Goal: Task Accomplishment & Management: Manage account settings

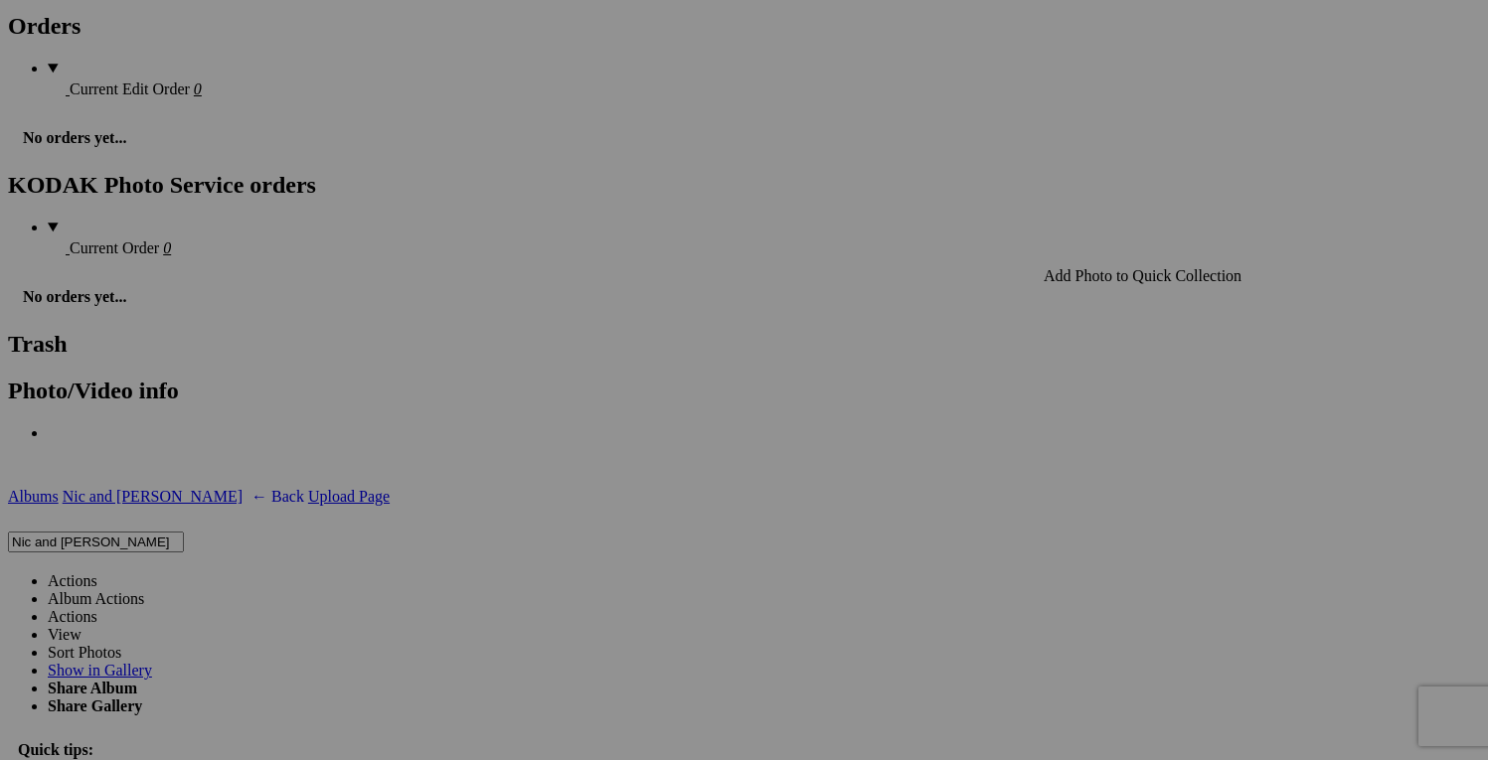
scroll to position [3110, 0]
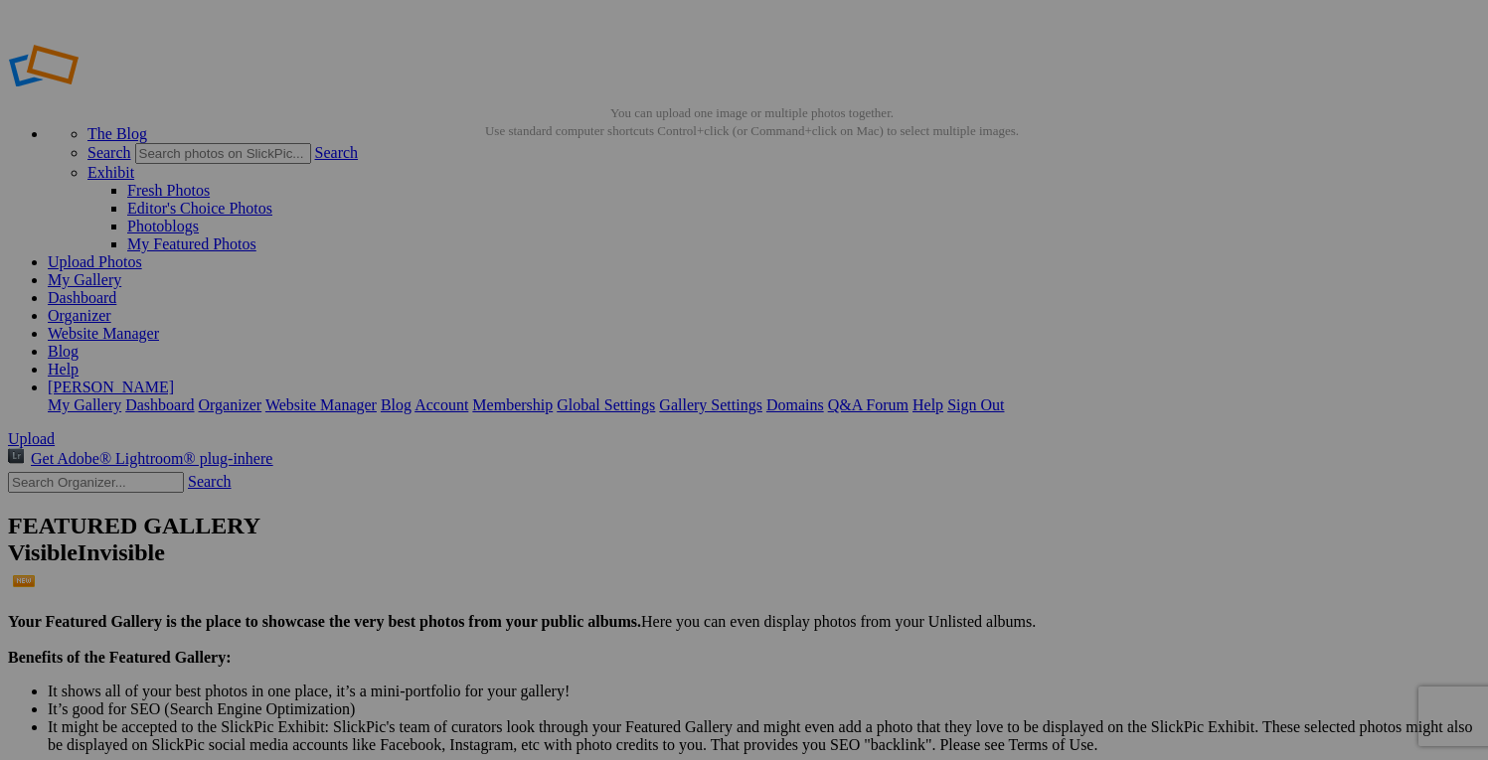
click at [581, 484] on span "Close" at bounding box center [564, 492] width 36 height 17
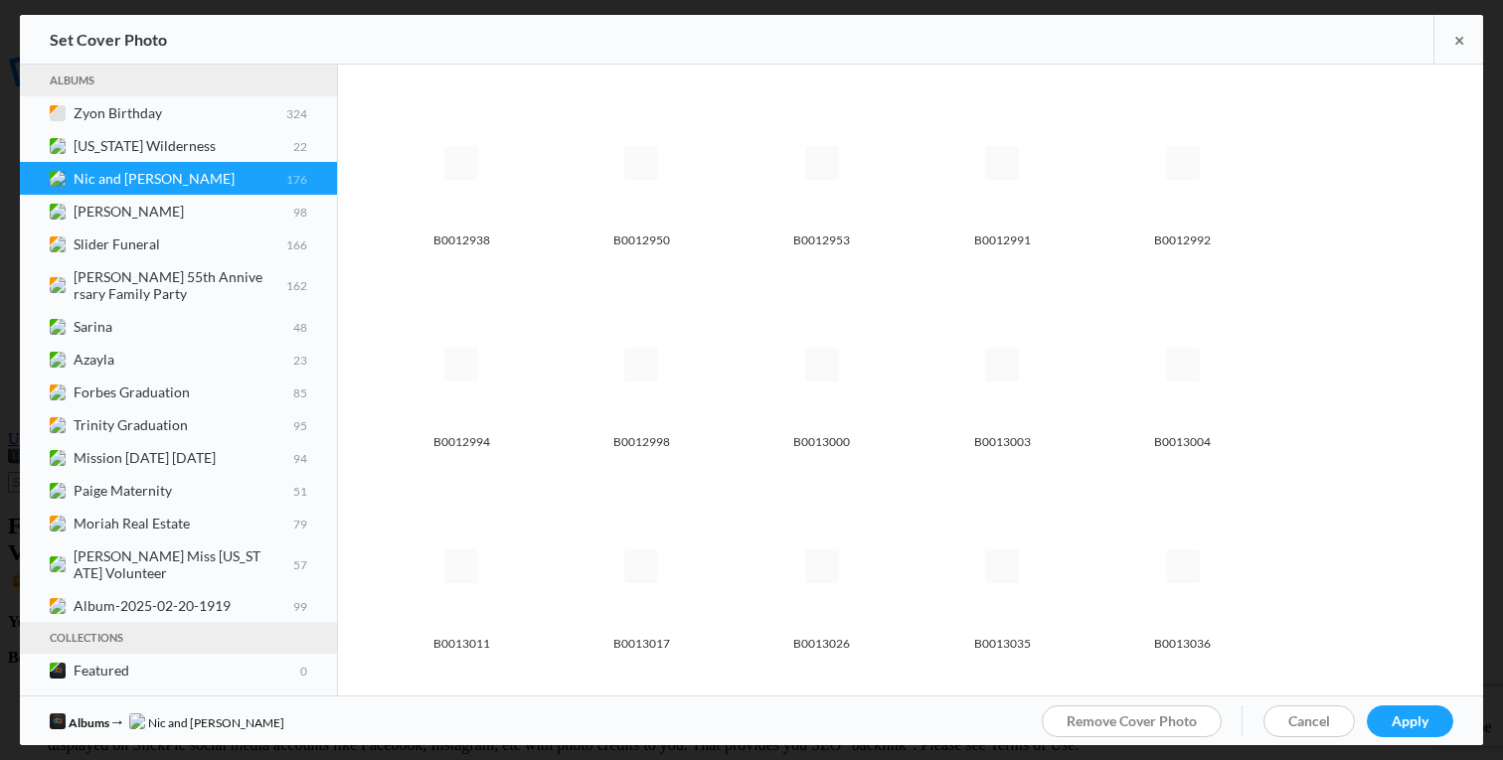
scroll to position [2484, 0]
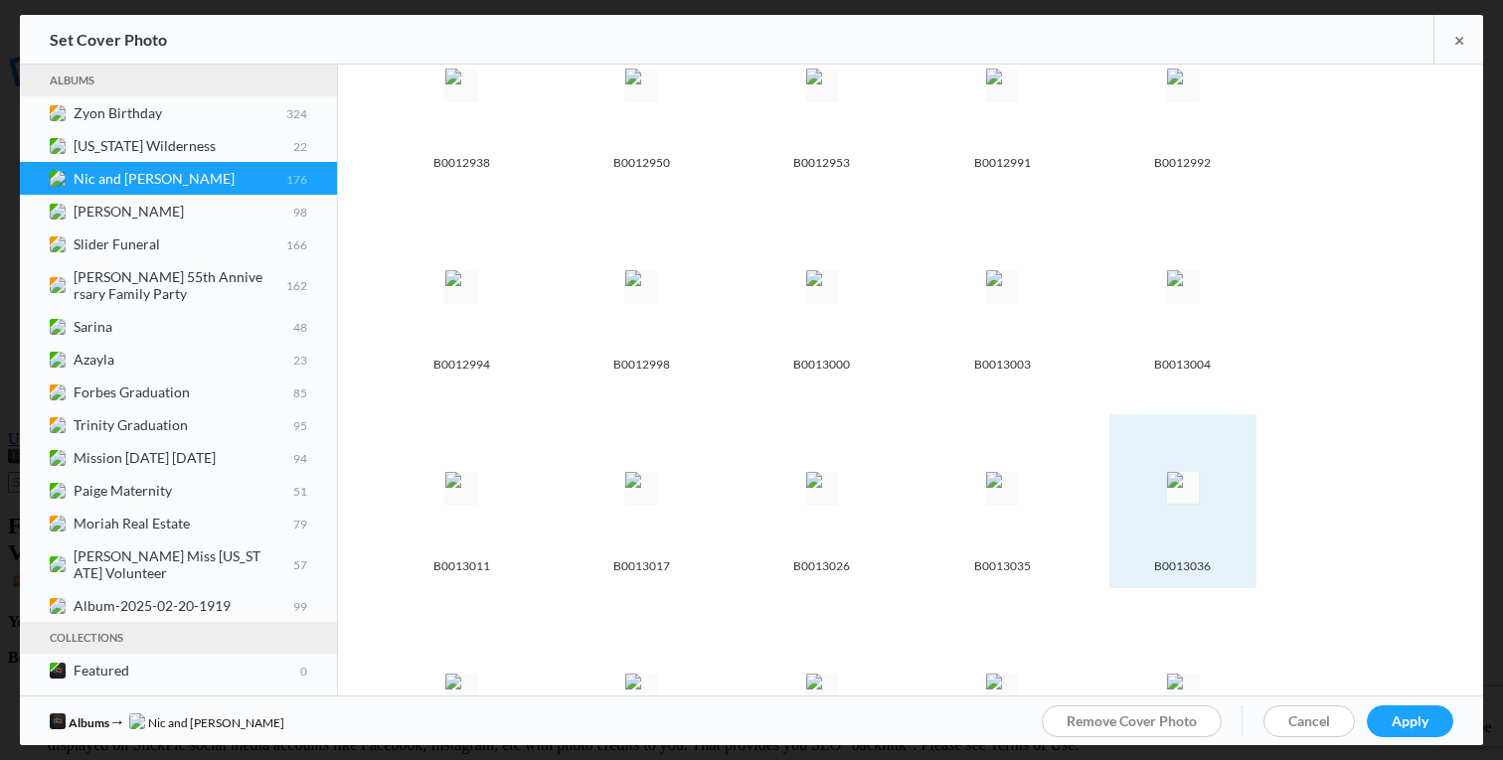
click at [1170, 472] on img at bounding box center [1183, 488] width 32 height 32
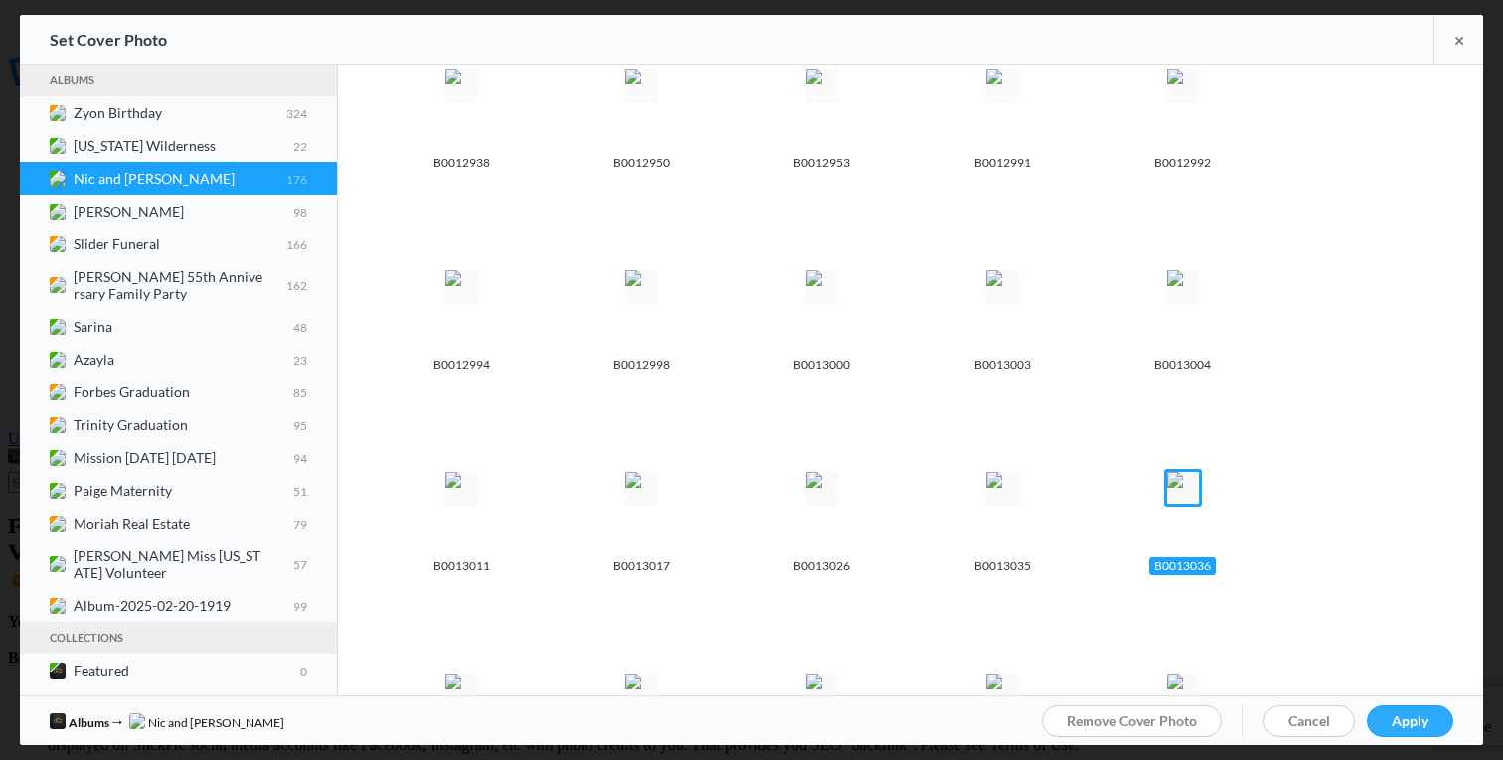
click at [1414, 716] on span "Apply" at bounding box center [1409, 721] width 37 height 17
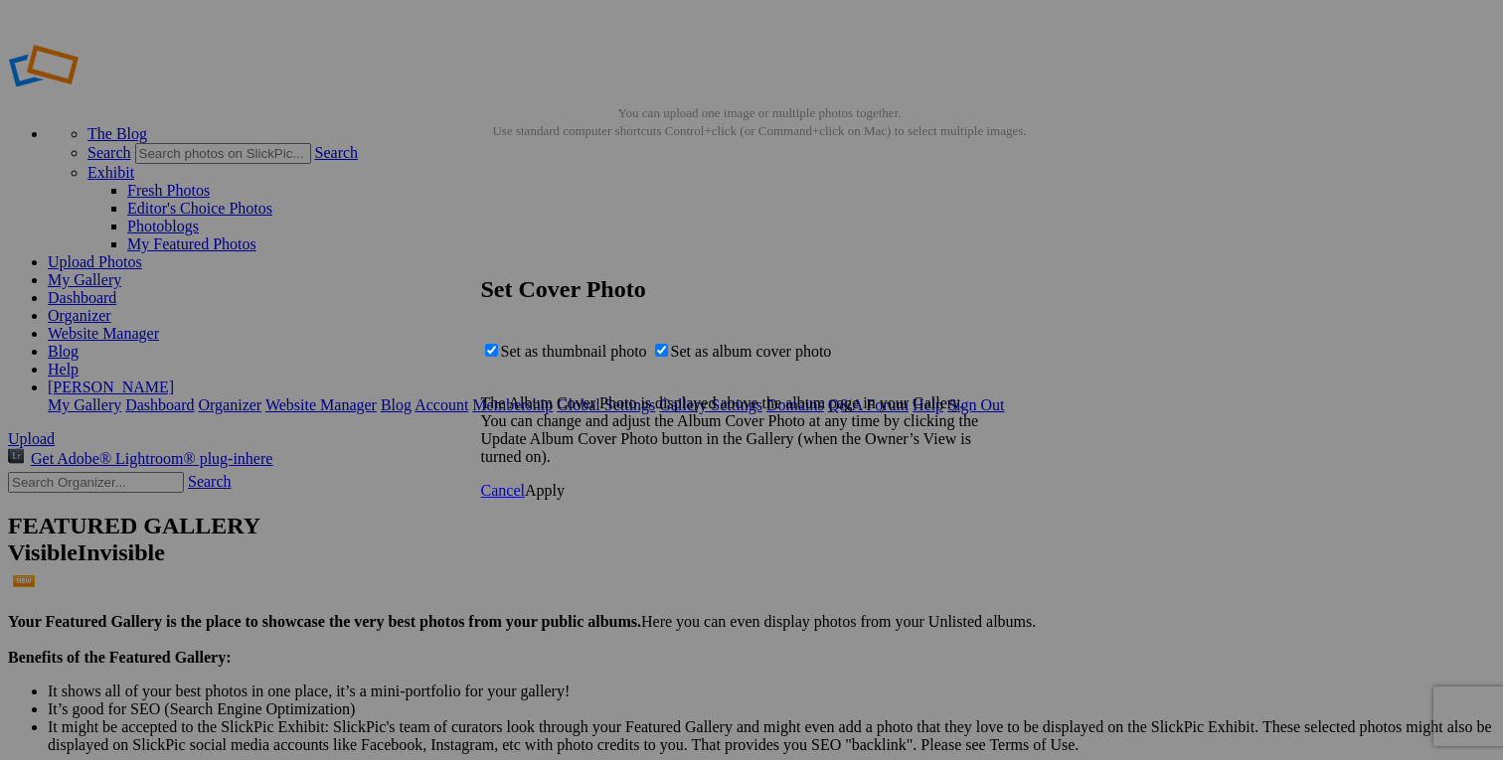
click at [564, 499] on link "Apply" at bounding box center [545, 490] width 40 height 17
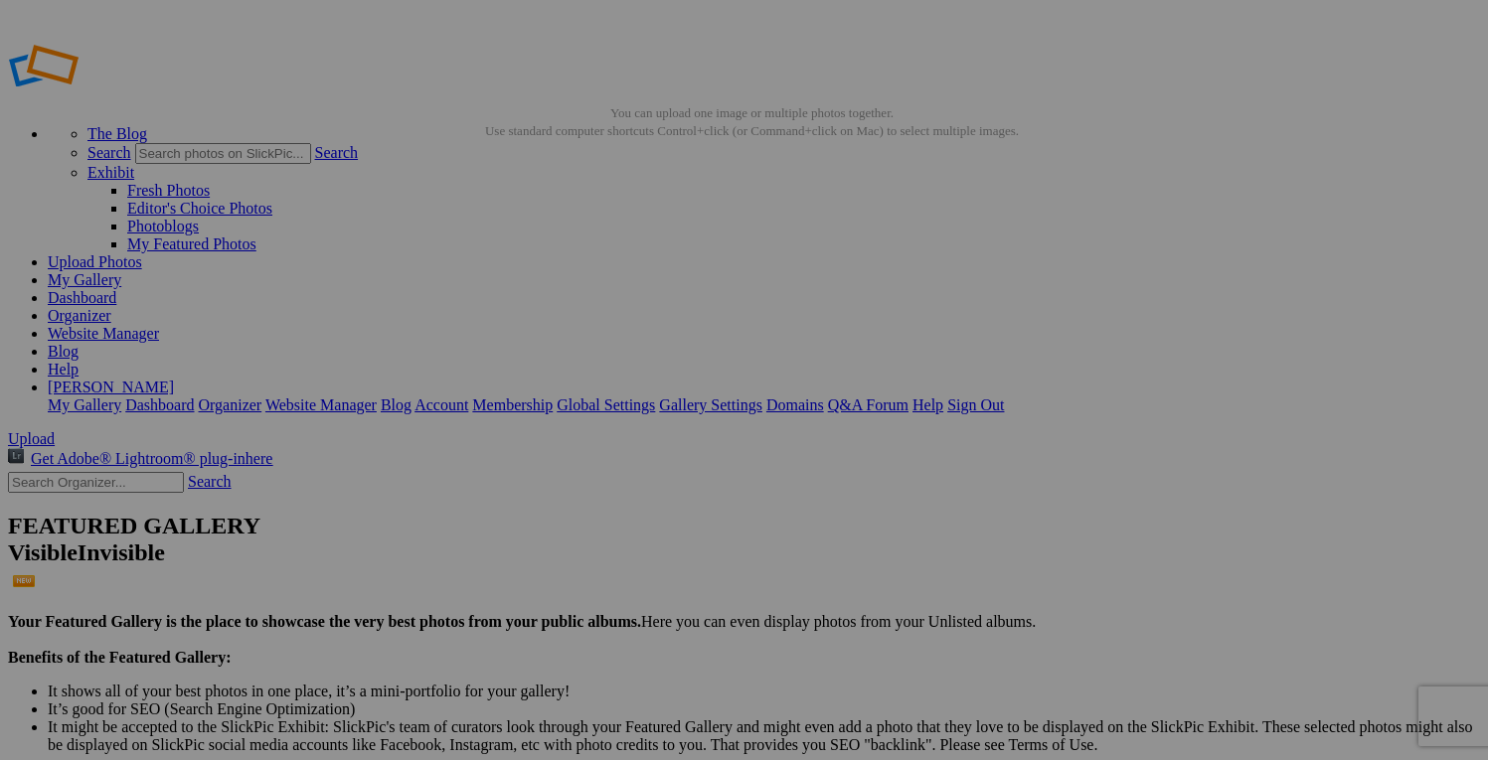
drag, startPoint x: 248, startPoint y: 398, endPoint x: 239, endPoint y: 401, distance: 10.4
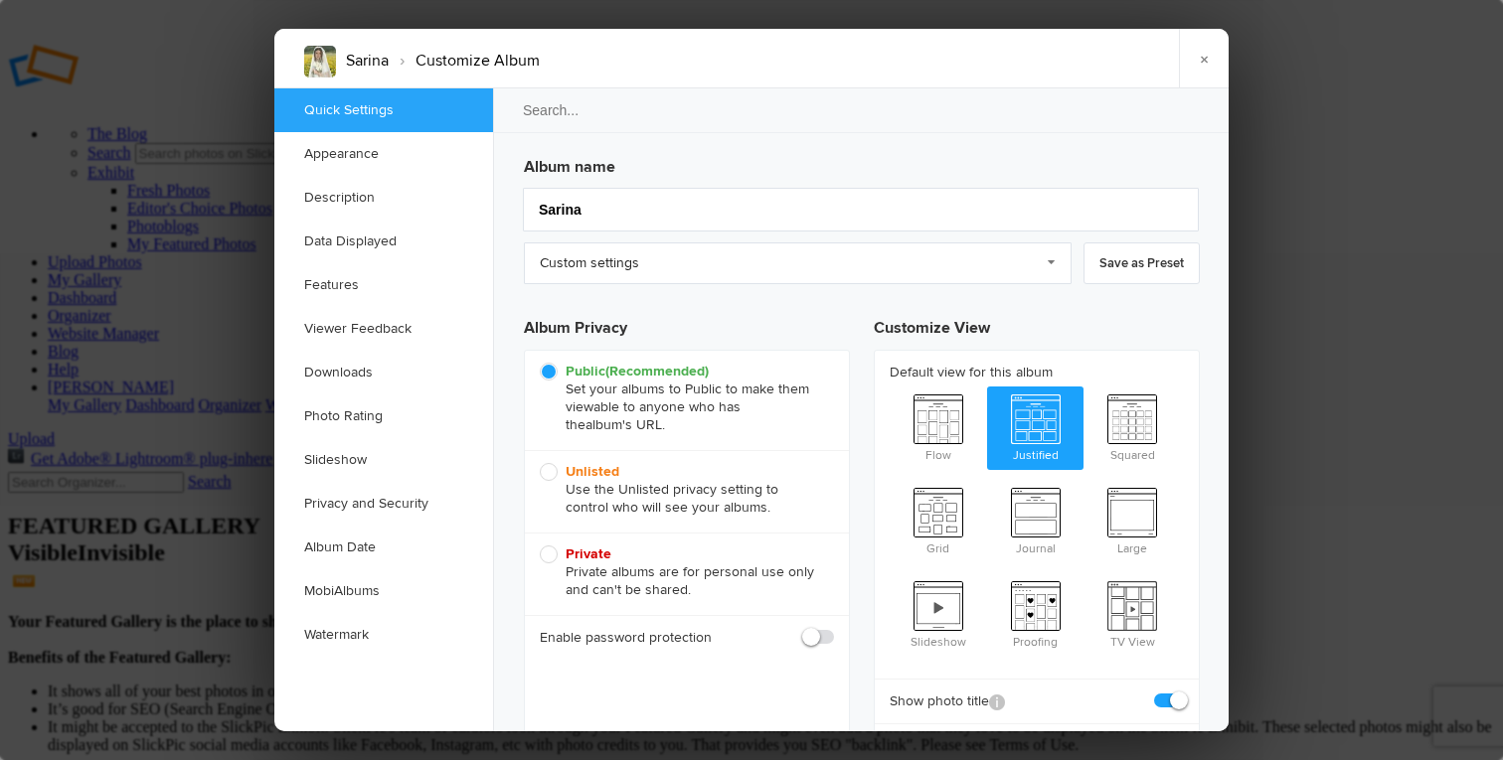
scroll to position [0, 0]
click at [646, 194] on input "Sarina" at bounding box center [861, 210] width 676 height 44
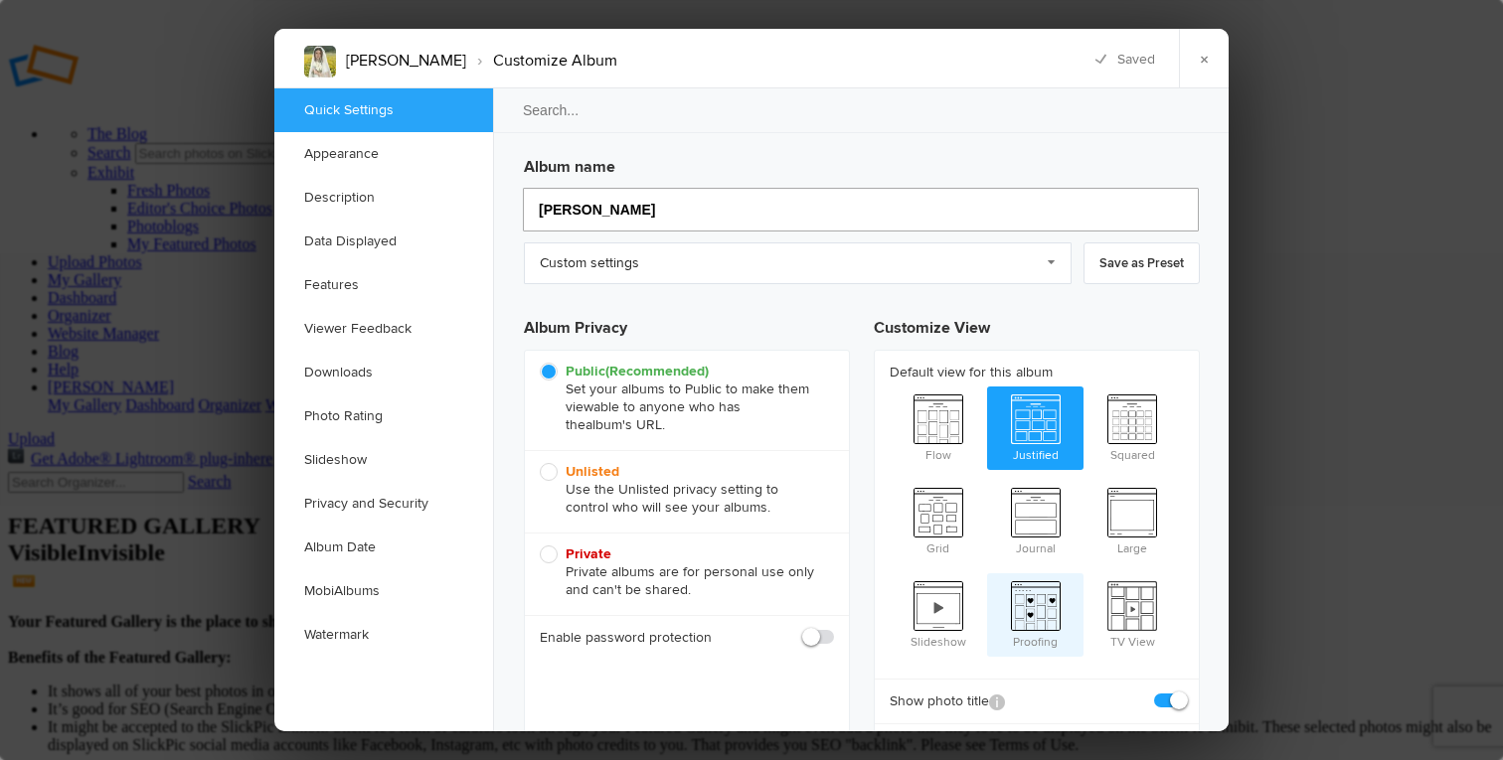
type input "Sarina Bridal"
click at [1056, 254] on link "Custom settings" at bounding box center [798, 263] width 548 height 42
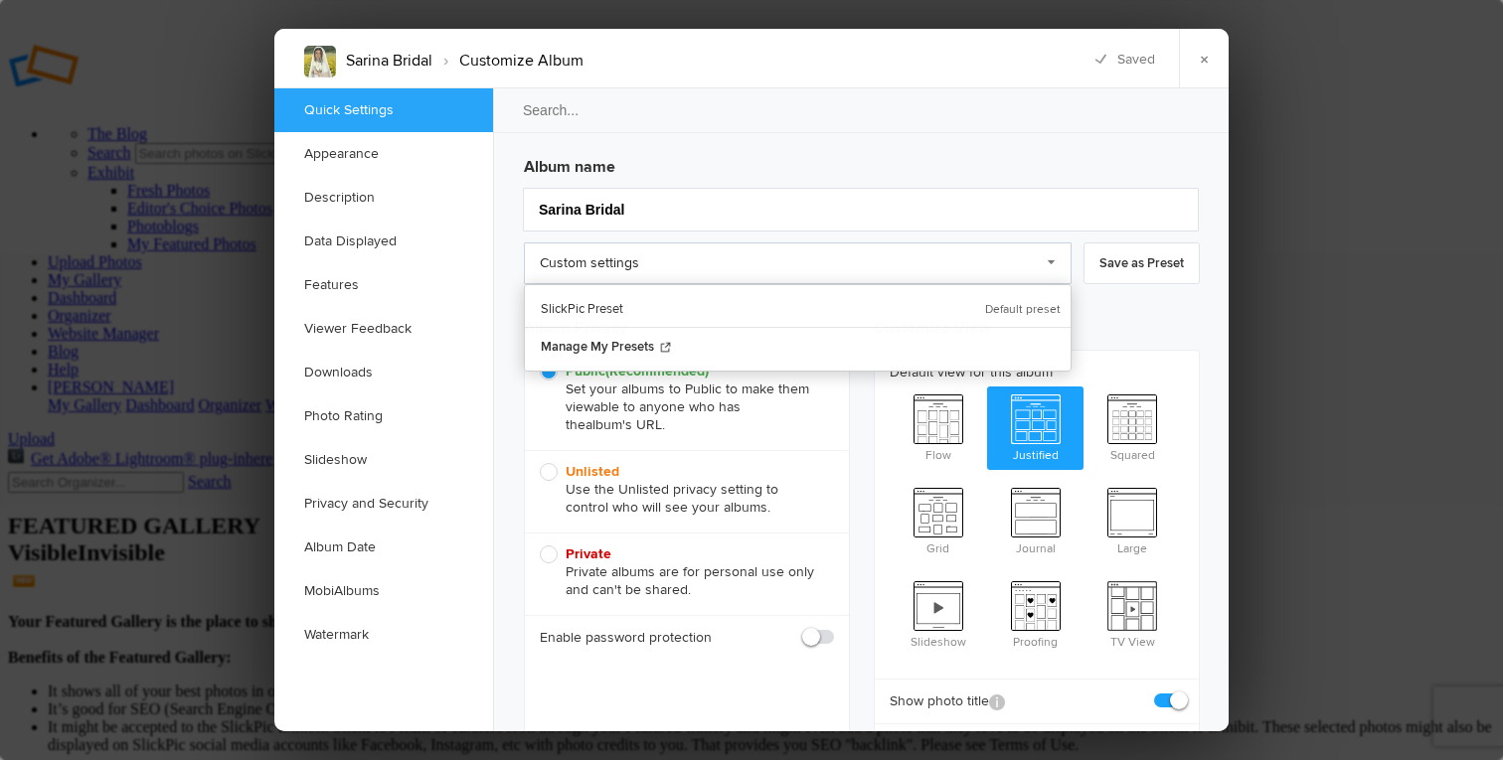
click at [1056, 254] on link "Custom settings" at bounding box center [798, 263] width 548 height 42
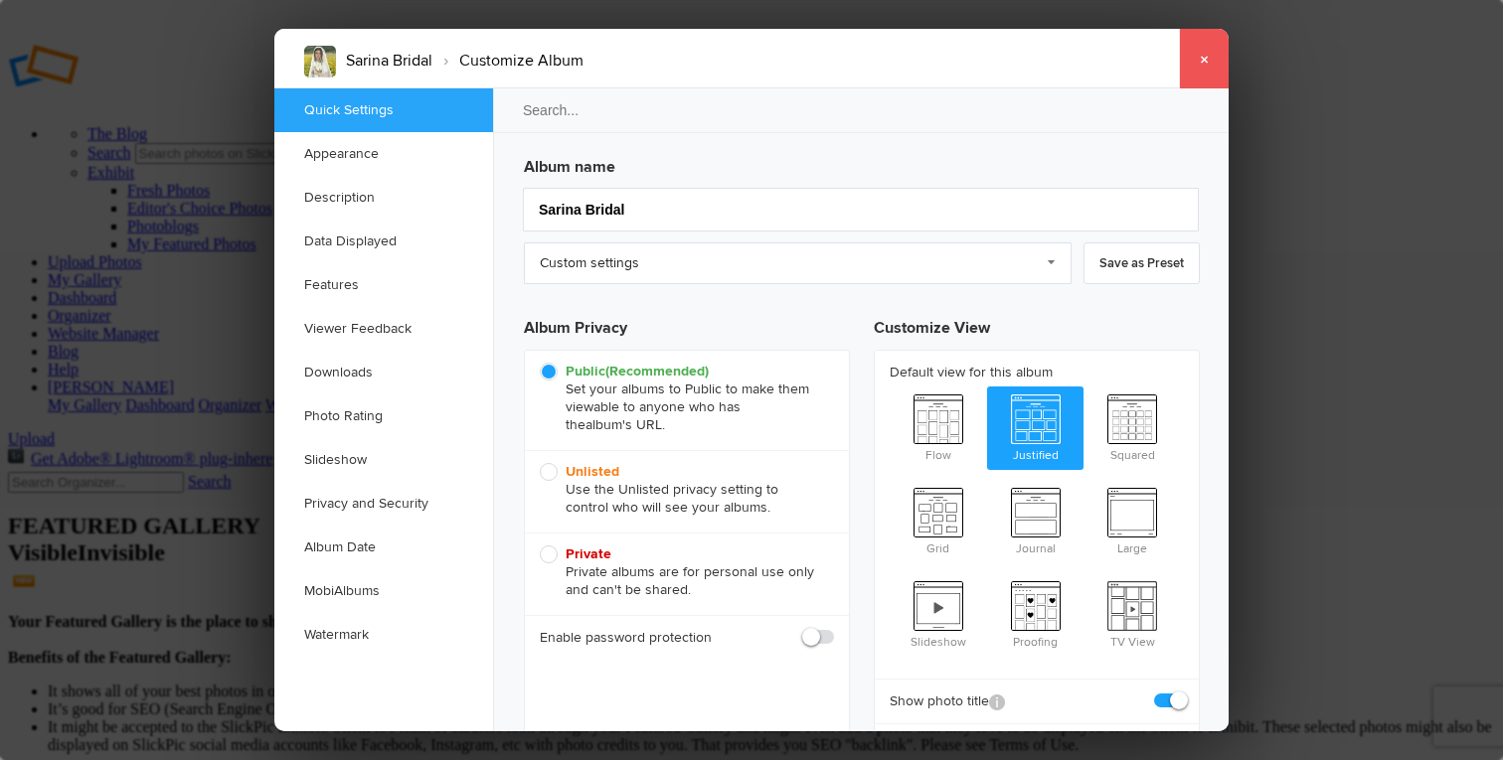
click at [1214, 52] on link "×" at bounding box center [1204, 59] width 50 height 60
